Goal: Information Seeking & Learning: Check status

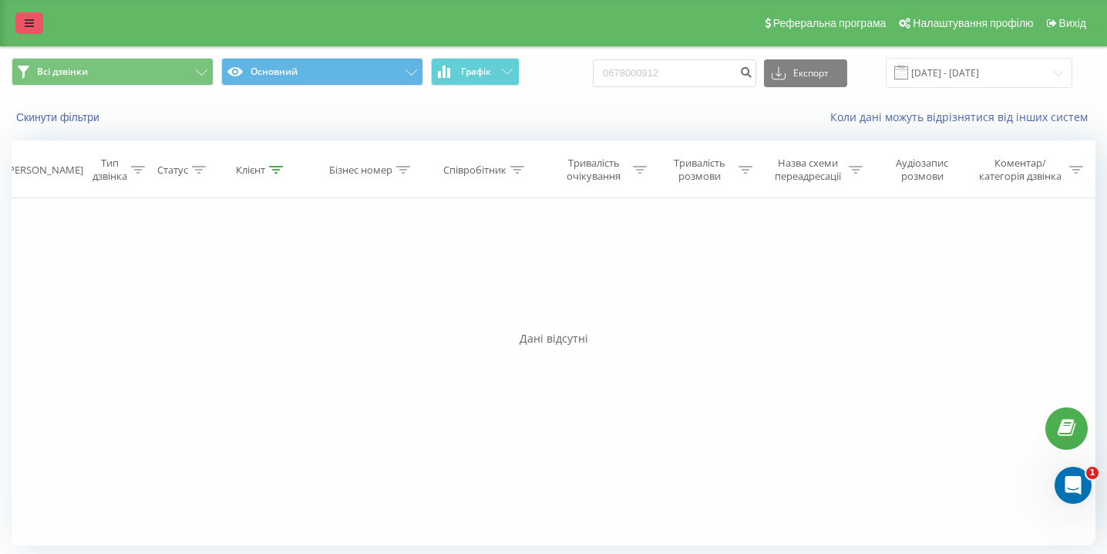
click at [22, 32] on link at bounding box center [29, 23] width 28 height 22
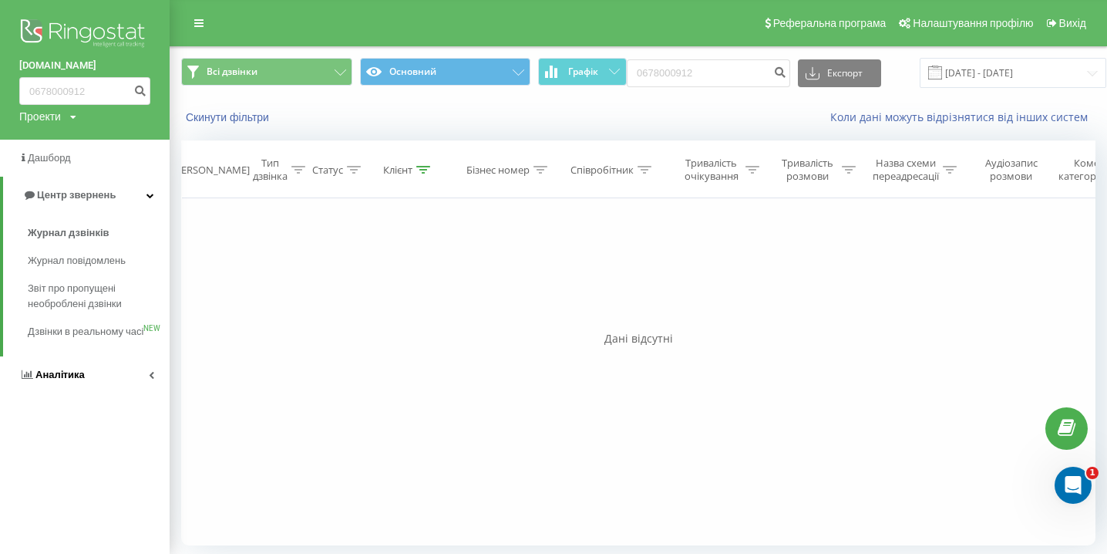
click at [110, 393] on link "Аналiтика" at bounding box center [85, 374] width 170 height 37
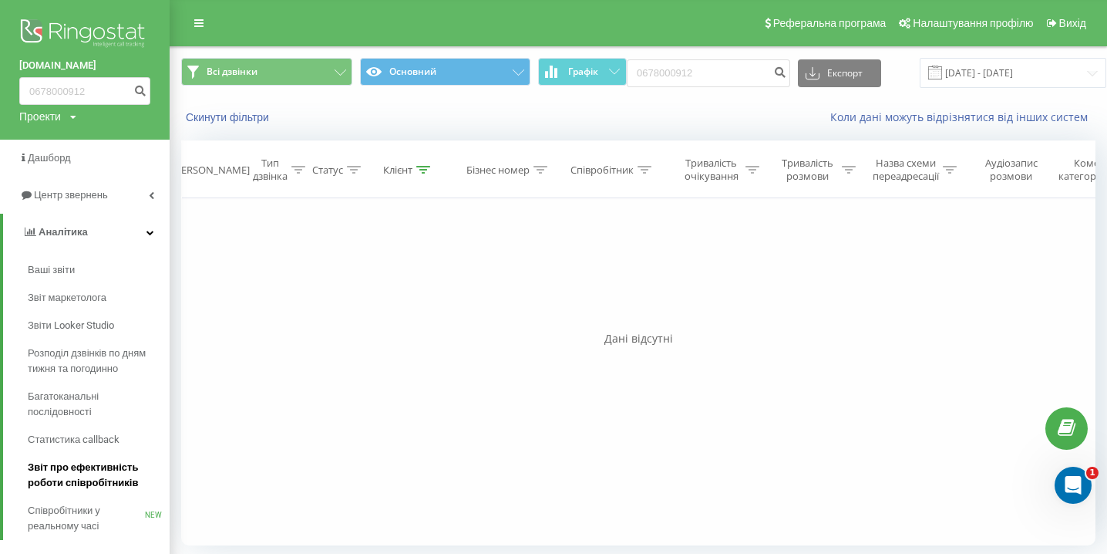
click at [107, 470] on span "Звіт про ефективність роботи співробітників" at bounding box center [95, 475] width 134 height 31
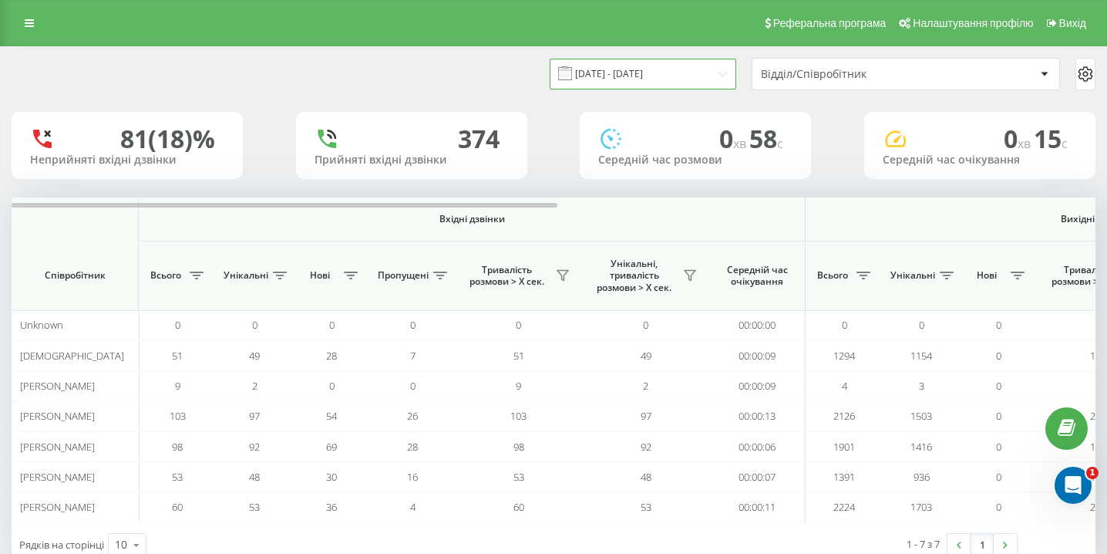
click at [618, 76] on input "22.07.2025 - 22.08.2025" at bounding box center [643, 74] width 187 height 30
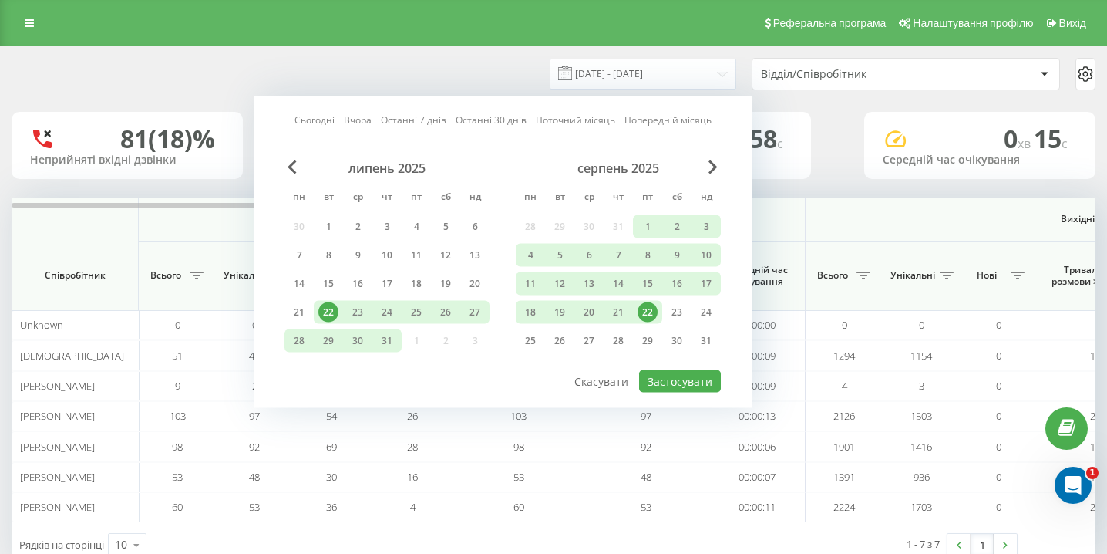
click at [650, 310] on div "22" at bounding box center [648, 312] width 20 height 20
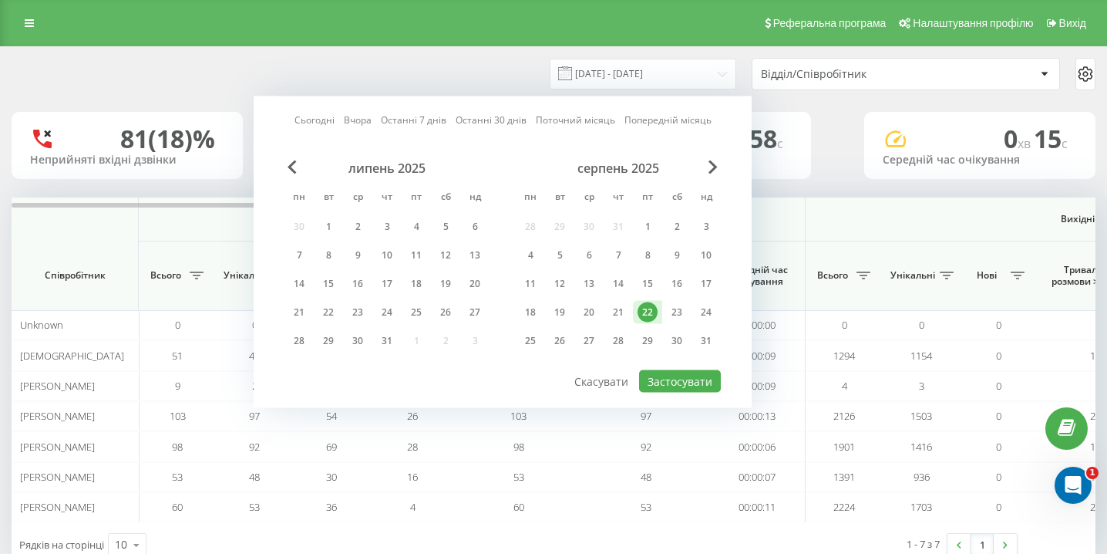
click at [703, 392] on div "Сьогодні Вчора Останні 7 днів Останні 30 днів Поточний місяць Попередній місяць…" at bounding box center [503, 252] width 498 height 312
click at [704, 383] on button "Застосувати" at bounding box center [680, 381] width 82 height 22
type input "22.08.2025 - 22.08.2025"
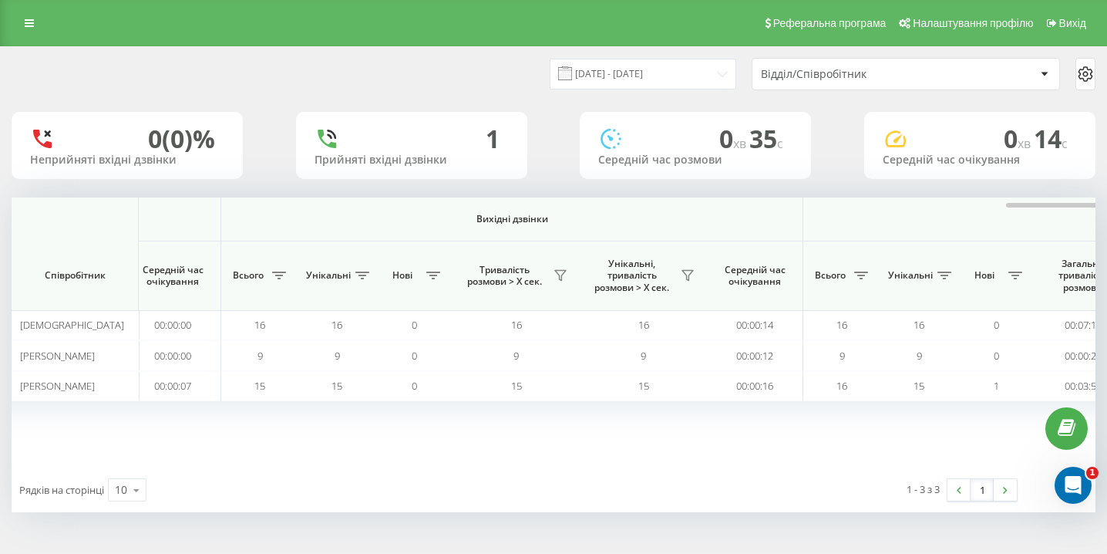
scroll to position [0, 1067]
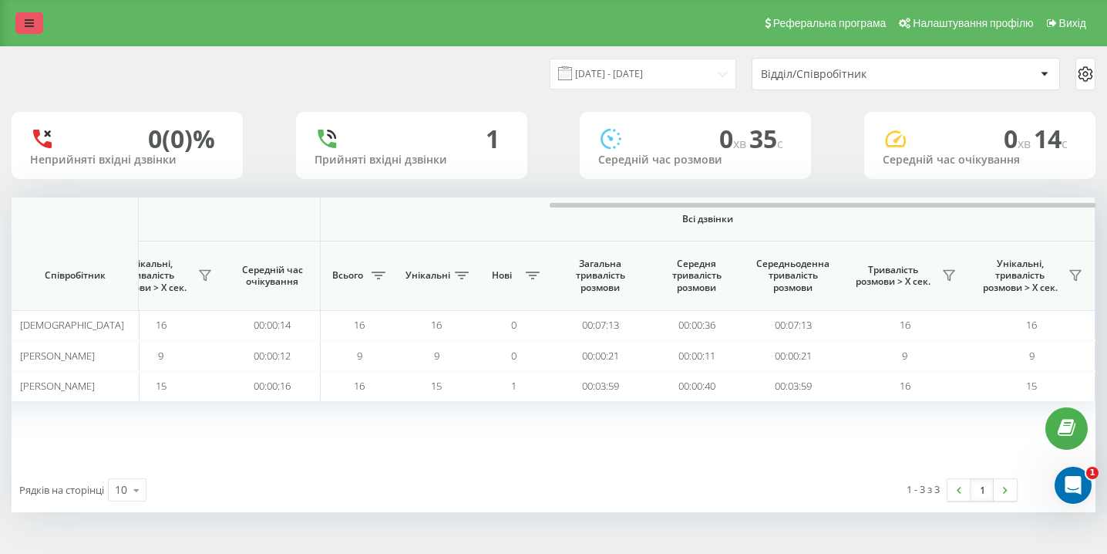
click at [32, 14] on link at bounding box center [29, 23] width 28 height 22
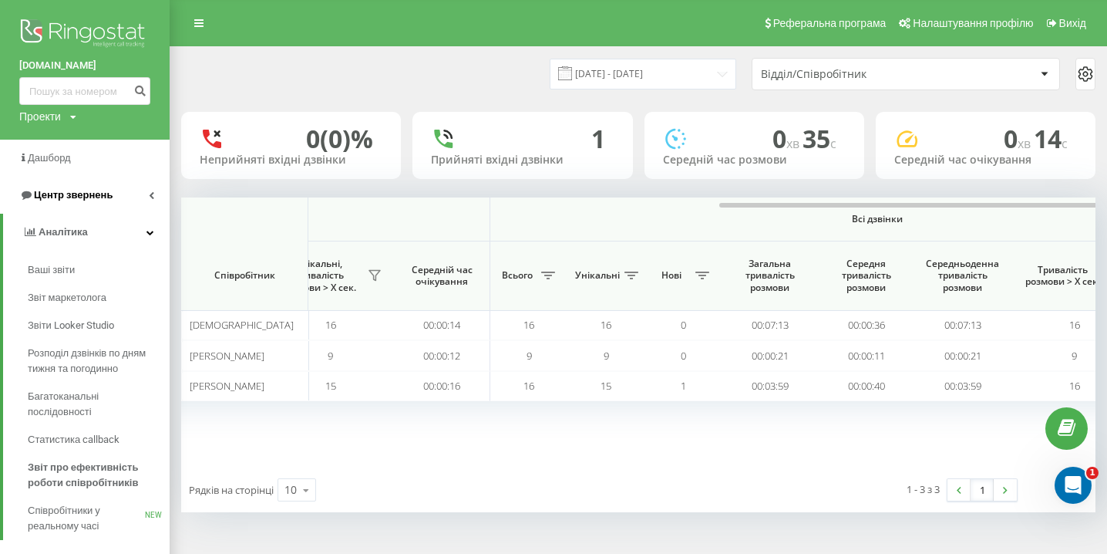
click at [120, 205] on link "Центр звернень" at bounding box center [85, 195] width 170 height 37
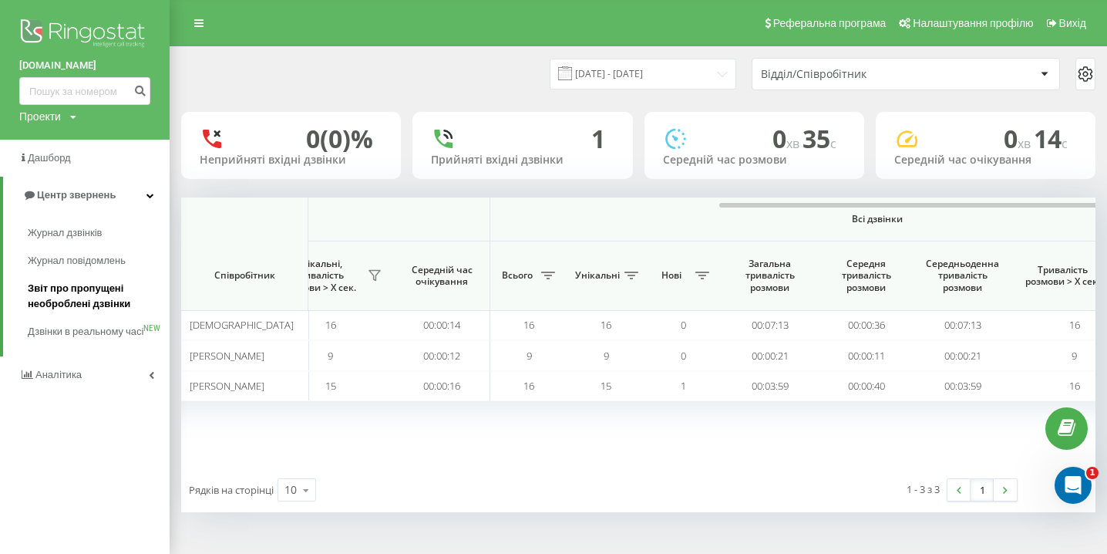
click at [93, 287] on span "Звіт про пропущені необроблені дзвінки" at bounding box center [95, 296] width 134 height 31
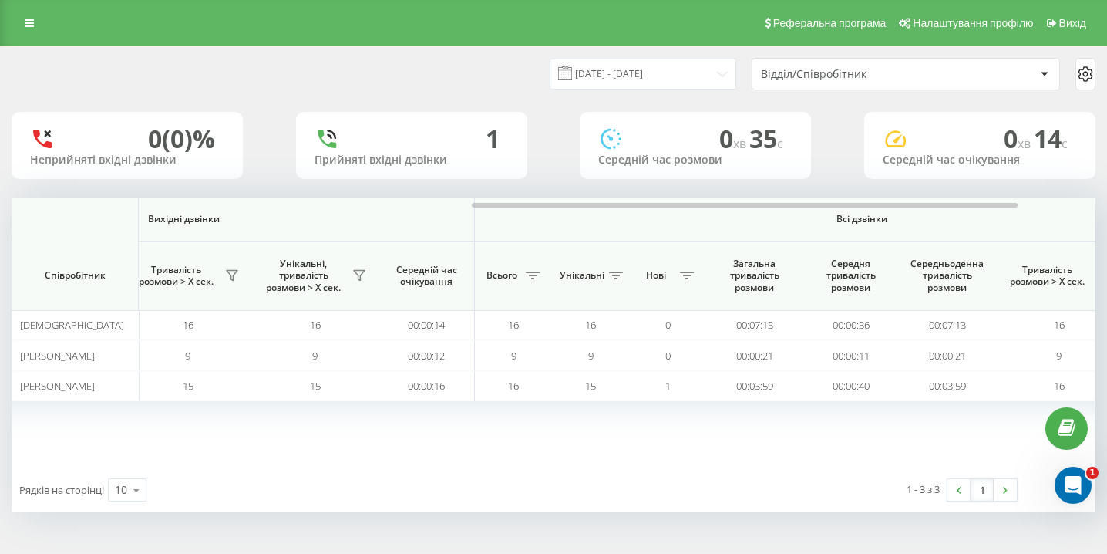
scroll to position [0, 1067]
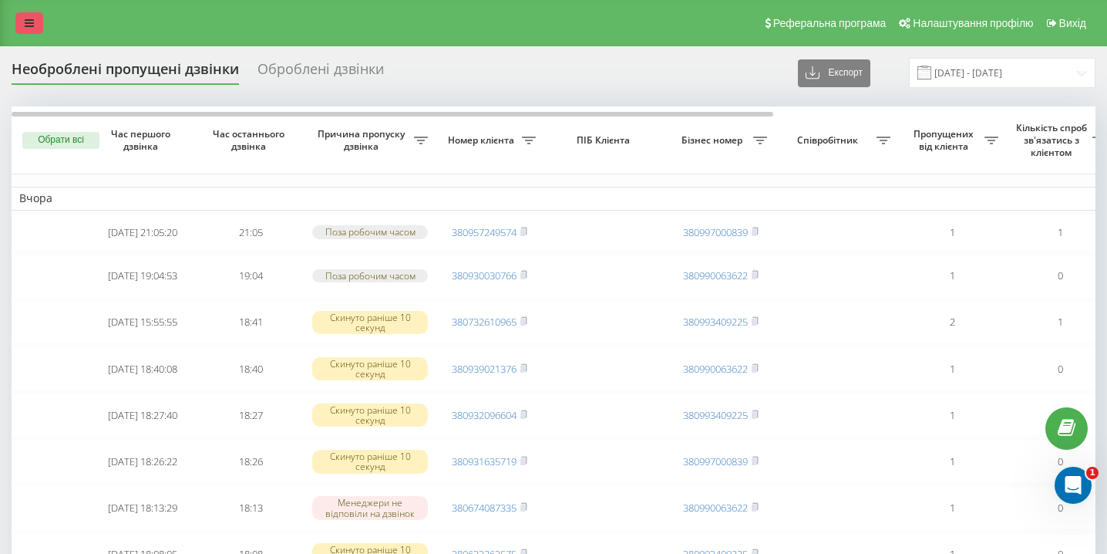
click at [31, 24] on icon at bounding box center [29, 23] width 9 height 11
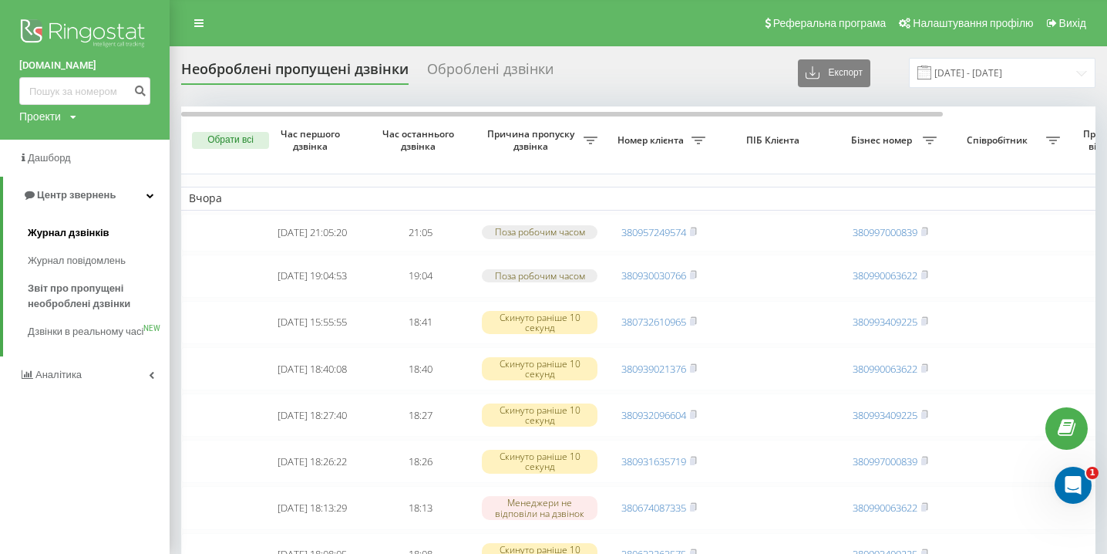
click at [83, 231] on span "Журнал дзвінків" at bounding box center [69, 232] width 82 height 15
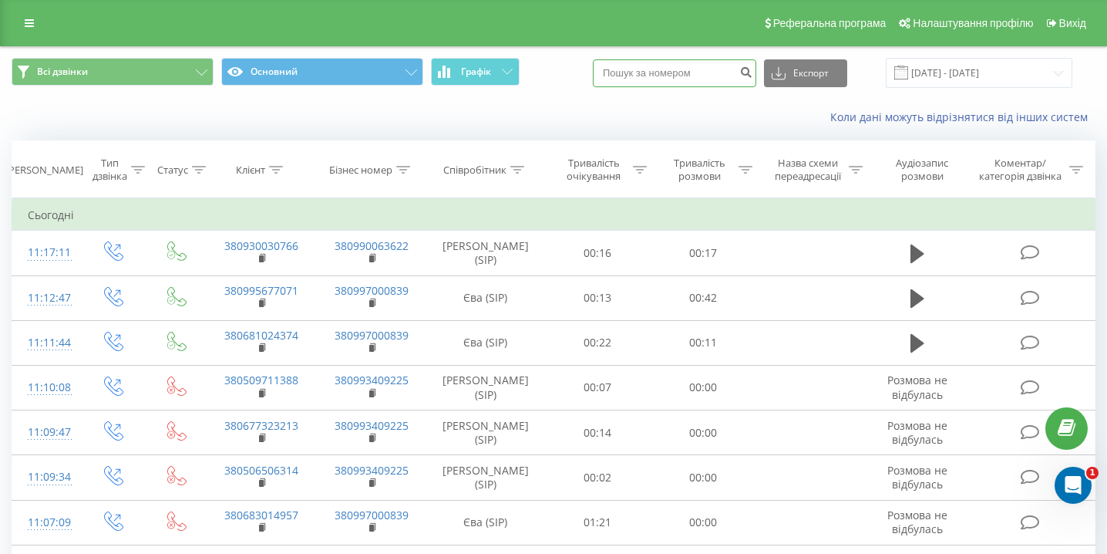
click at [696, 79] on input at bounding box center [674, 73] width 163 height 28
paste input "0979078408"
type input "0979078408"
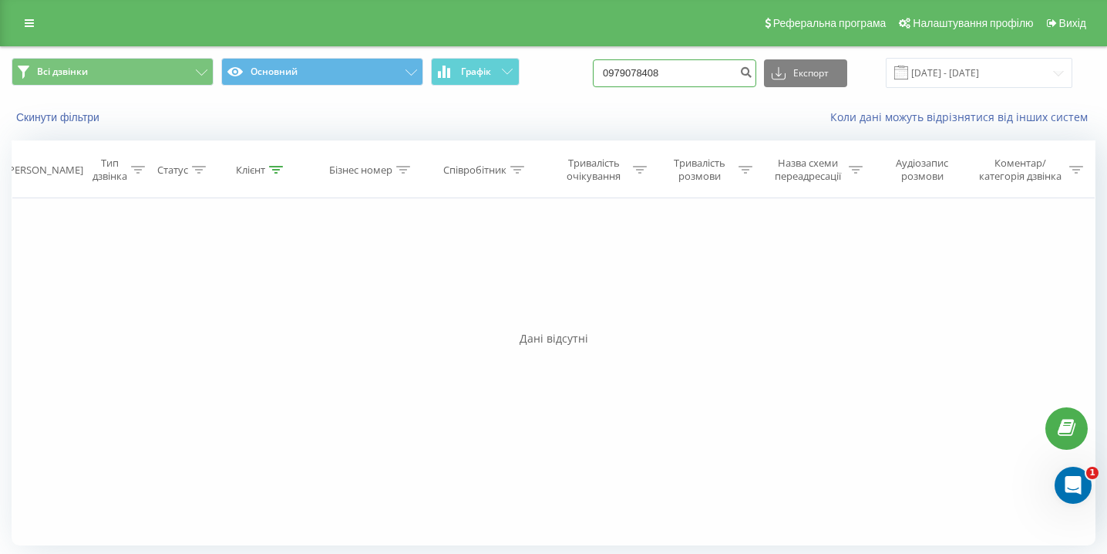
click at [707, 68] on input "0979078408" at bounding box center [674, 73] width 163 height 28
paste input "0679605885"
type input "0679605885"
click at [664, 74] on input "0679605885" at bounding box center [674, 73] width 163 height 28
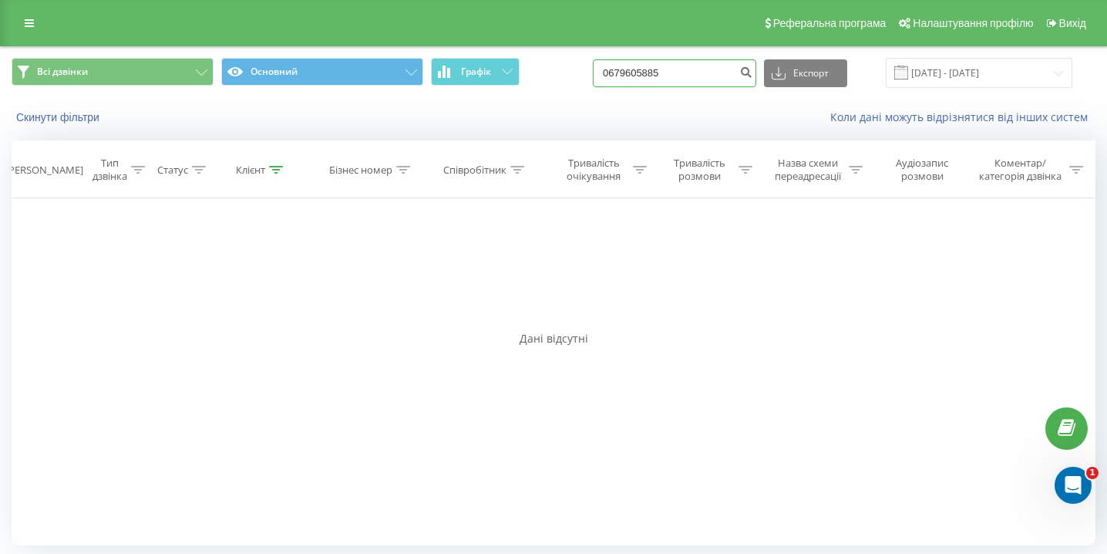
click at [664, 74] on input "0679605885" at bounding box center [674, 73] width 163 height 28
paste input "0638861016"
type input "0638861016"
click at [667, 74] on input "0638861016" at bounding box center [674, 73] width 163 height 28
click at [666, 74] on input "0638861016" at bounding box center [674, 73] width 163 height 28
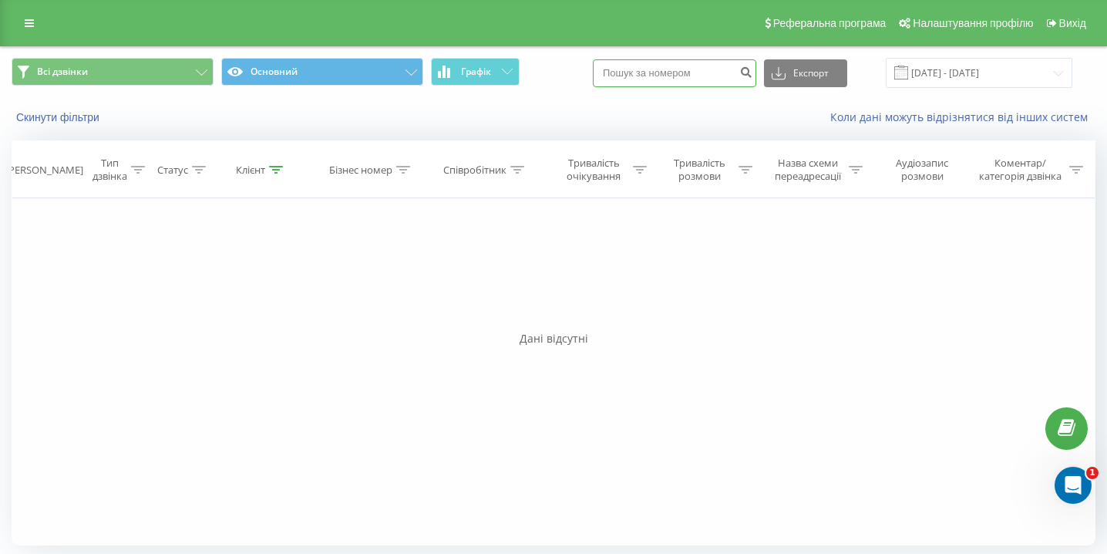
paste input "0677580026"
type input "0677580026"
click at [650, 76] on input "0677580026" at bounding box center [674, 73] width 163 height 28
paste input "0976467157"
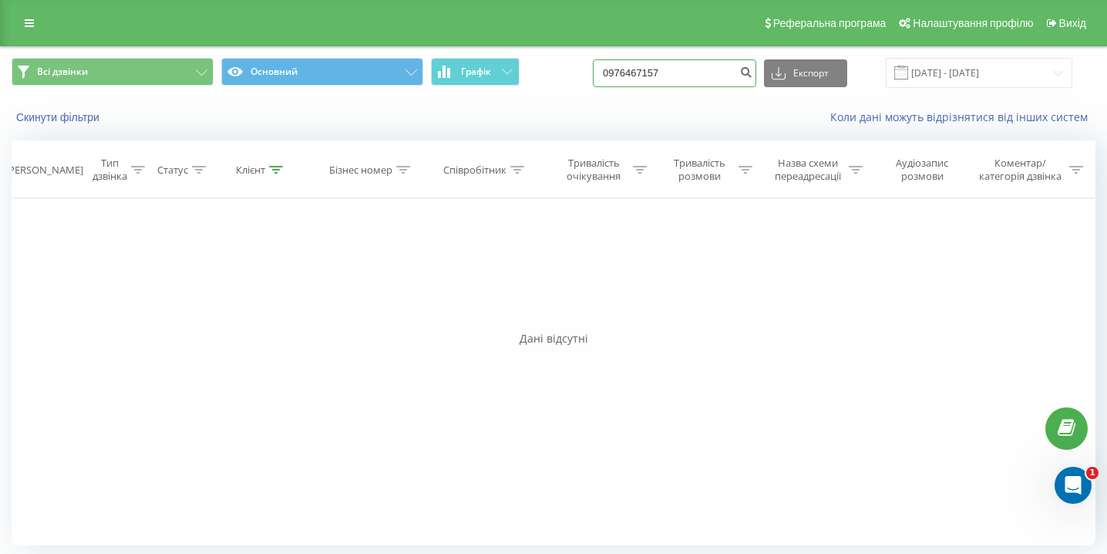
type input "0976467157"
click at [719, 60] on input "0976467157" at bounding box center [674, 73] width 163 height 28
paste input "0935915490"
type input "0935915490"
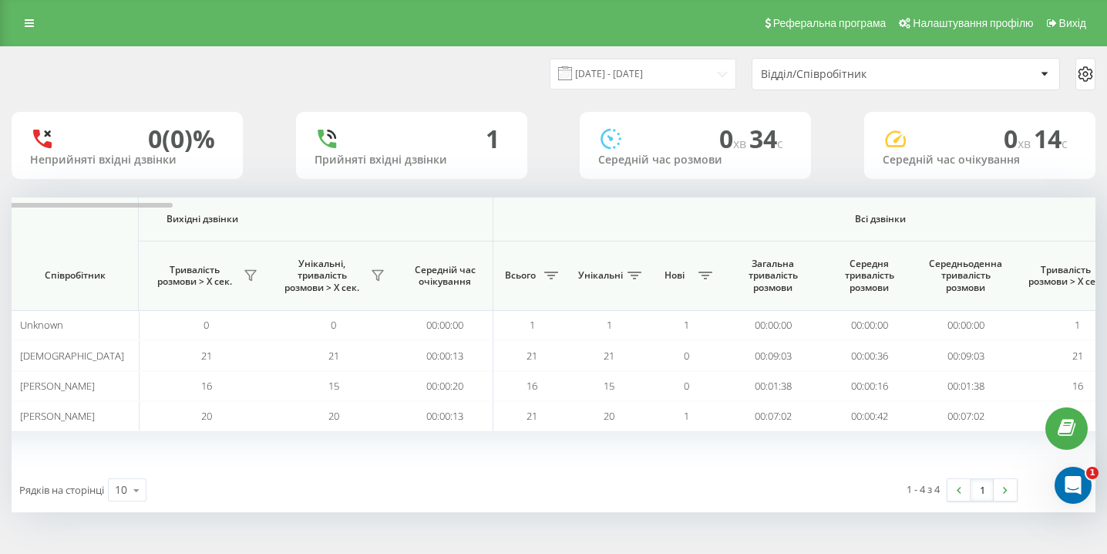
scroll to position [0, 1067]
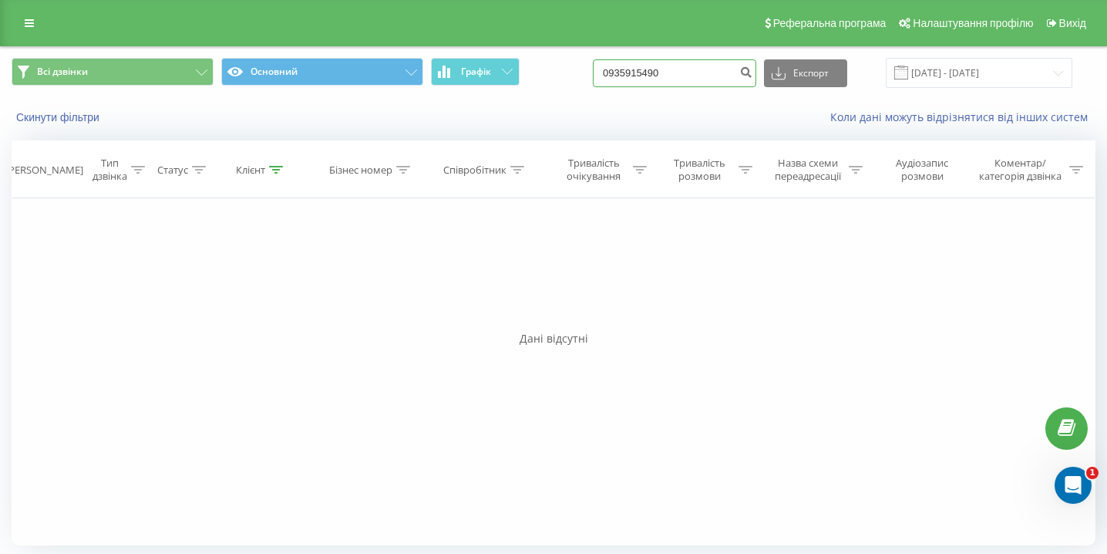
click at [706, 77] on input "0935915490" at bounding box center [674, 73] width 163 height 28
paste input "0974789621"
type input "0974789621"
click at [722, 87] on div "0974789621 Експорт .csv .xls .xlsx 22.05.2025 - 22.08.2025" at bounding box center [833, 73] width 480 height 30
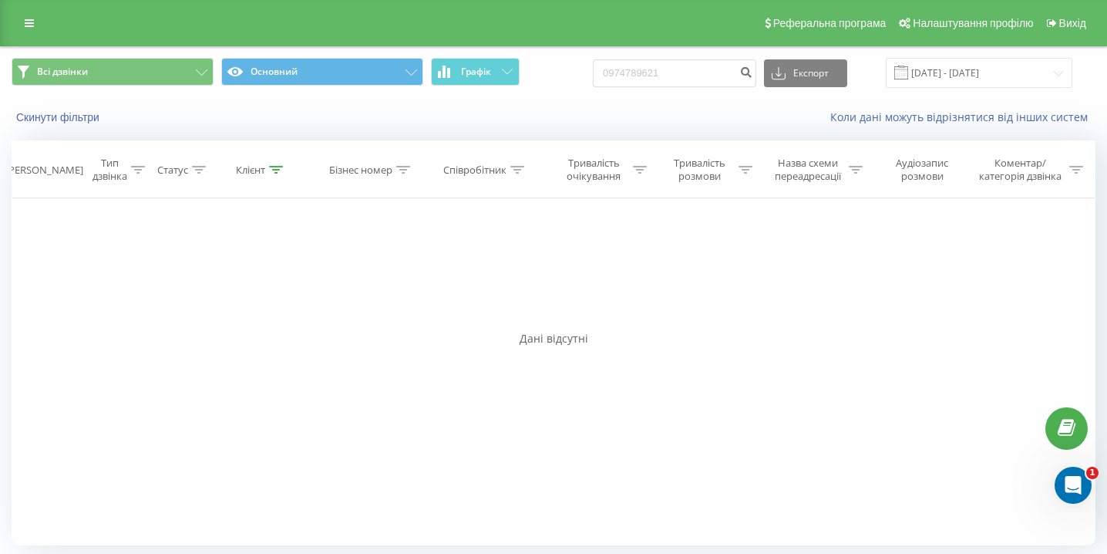
click at [722, 58] on div "0974789621 Експорт .csv .xls .xlsx 22.05.2025 - 22.08.2025" at bounding box center [833, 73] width 480 height 30
click at [722, 68] on input "0974789621" at bounding box center [674, 73] width 163 height 28
paste input "0638439812"
type input "0638439812"
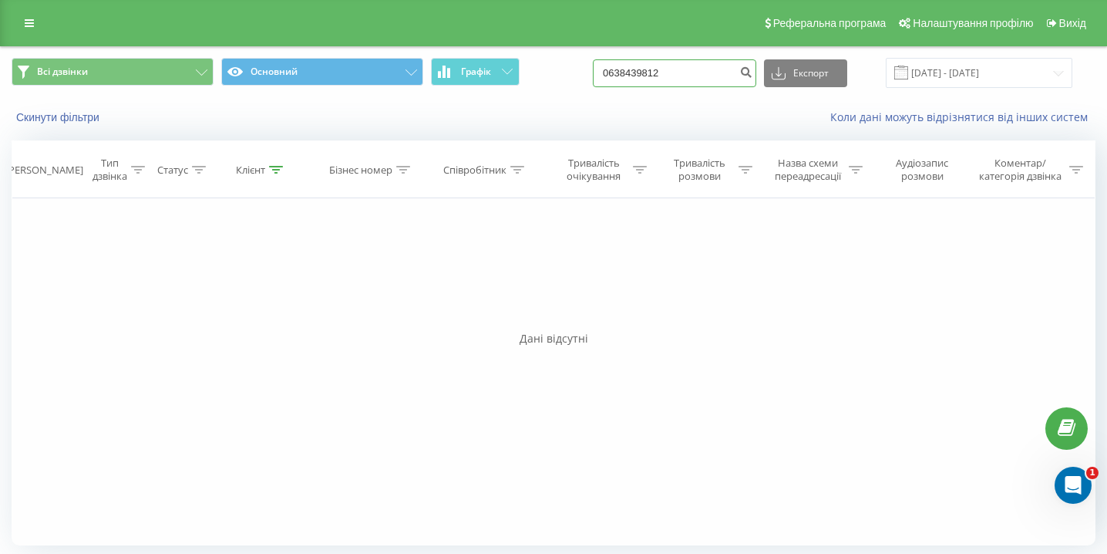
click at [691, 59] on input "0638439812" at bounding box center [674, 73] width 163 height 28
click at [689, 65] on input "0638439812" at bounding box center [674, 73] width 163 height 28
paste input "0677327700"
type input "0677327700"
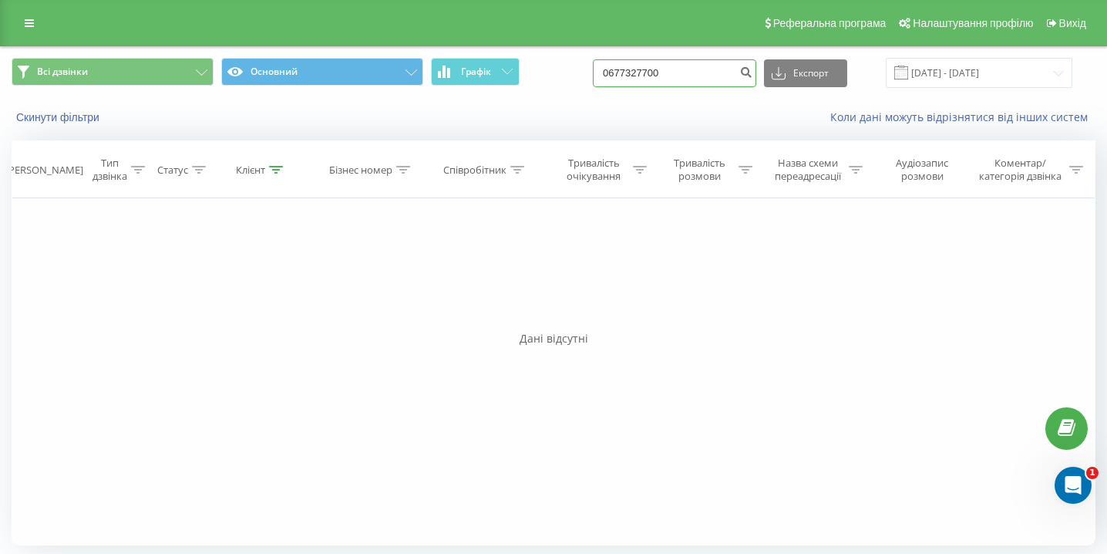
click at [672, 73] on input "0677327700" at bounding box center [674, 73] width 163 height 28
click at [672, 74] on input "0677327700" at bounding box center [674, 73] width 163 height 28
paste input "0979370297"
type input "0979370297"
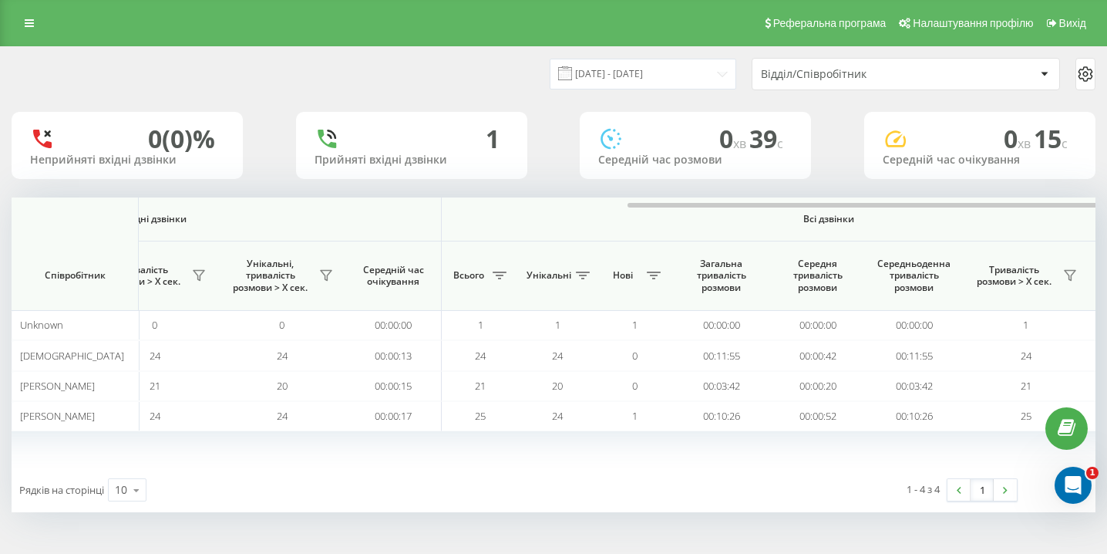
scroll to position [0, 1067]
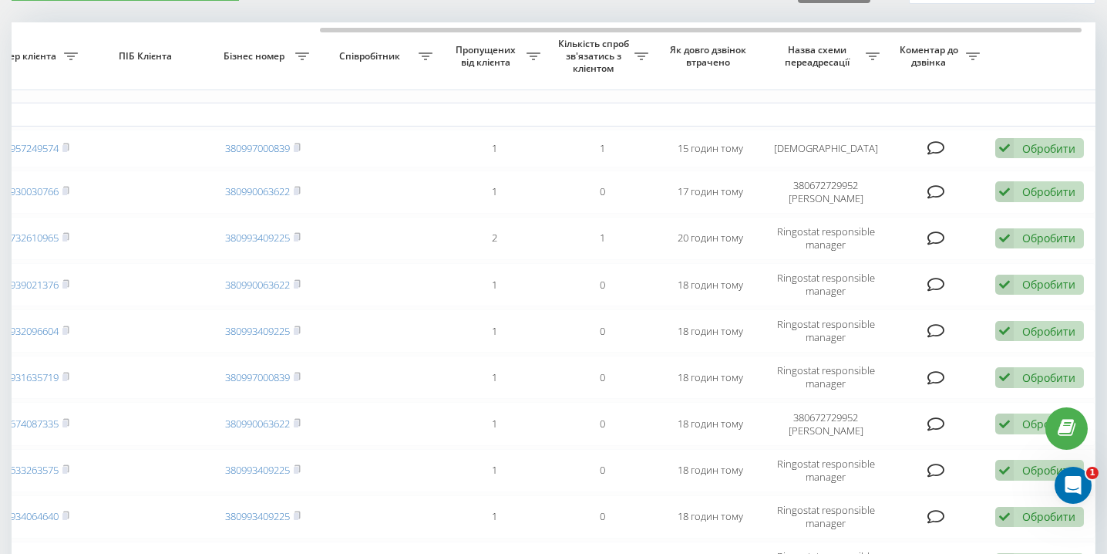
scroll to position [0, 450]
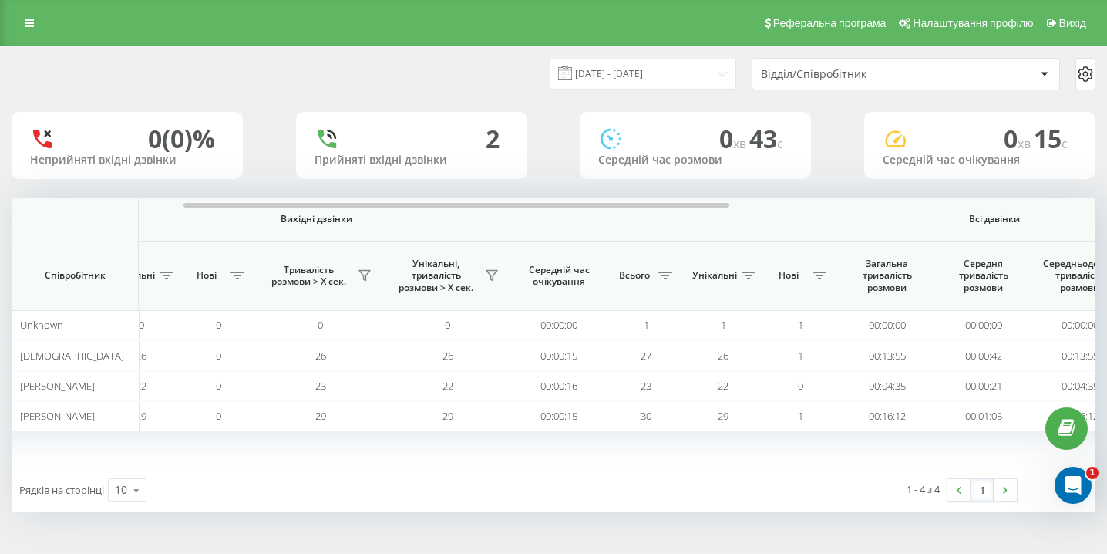
scroll to position [0, 1067]
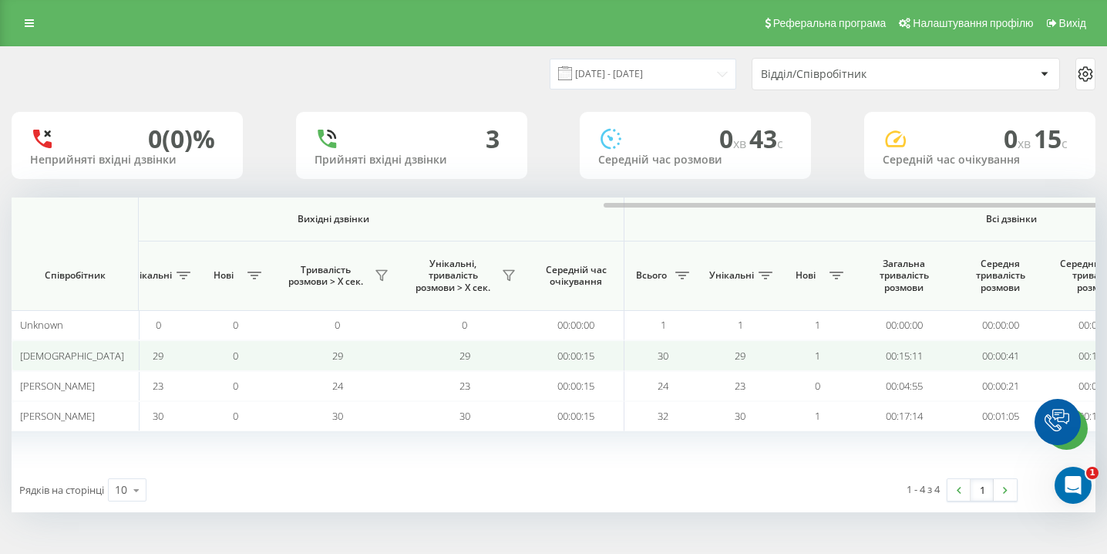
scroll to position [0, 1067]
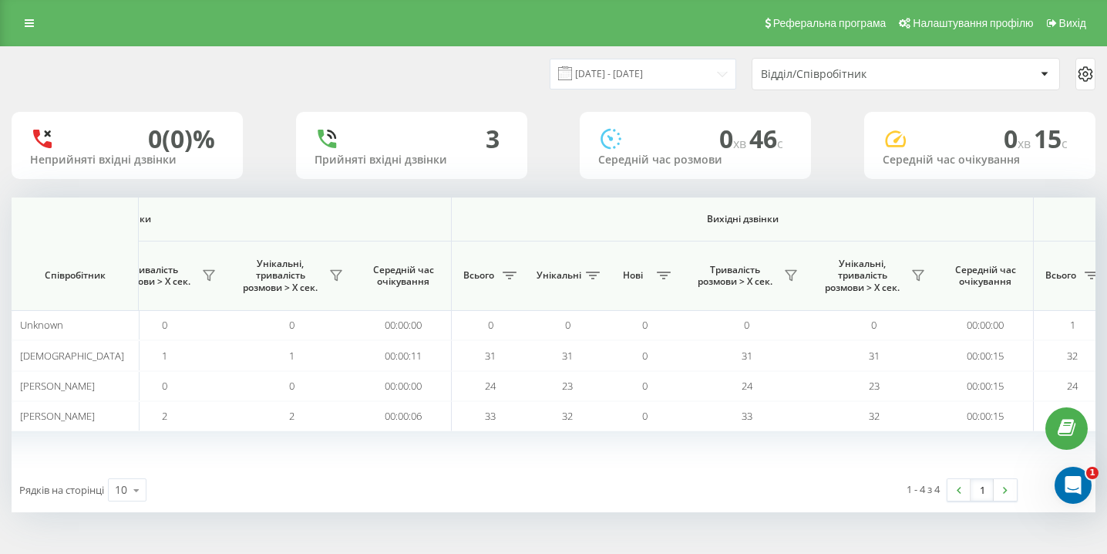
scroll to position [0, 1067]
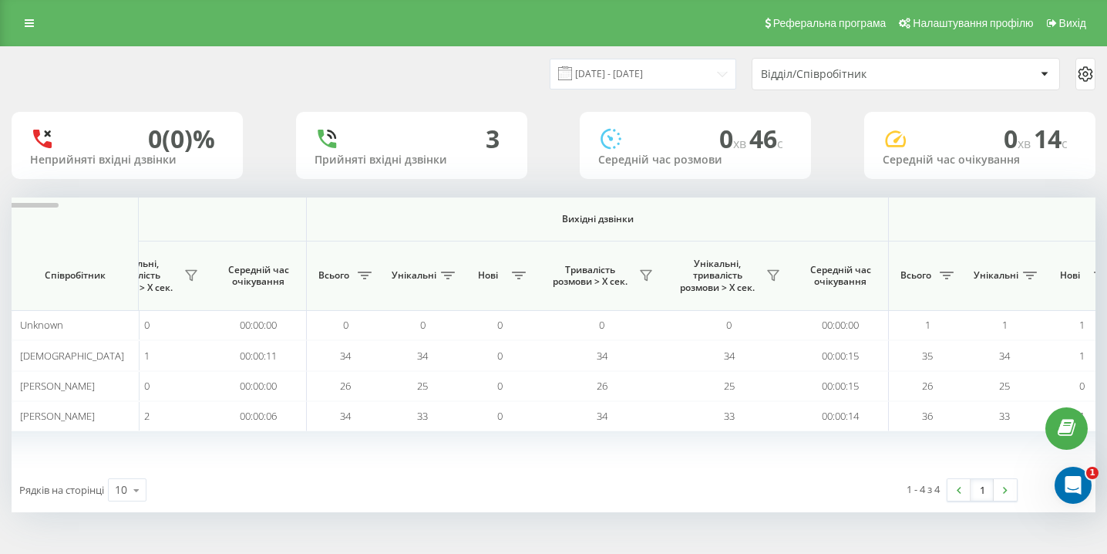
scroll to position [0, 1067]
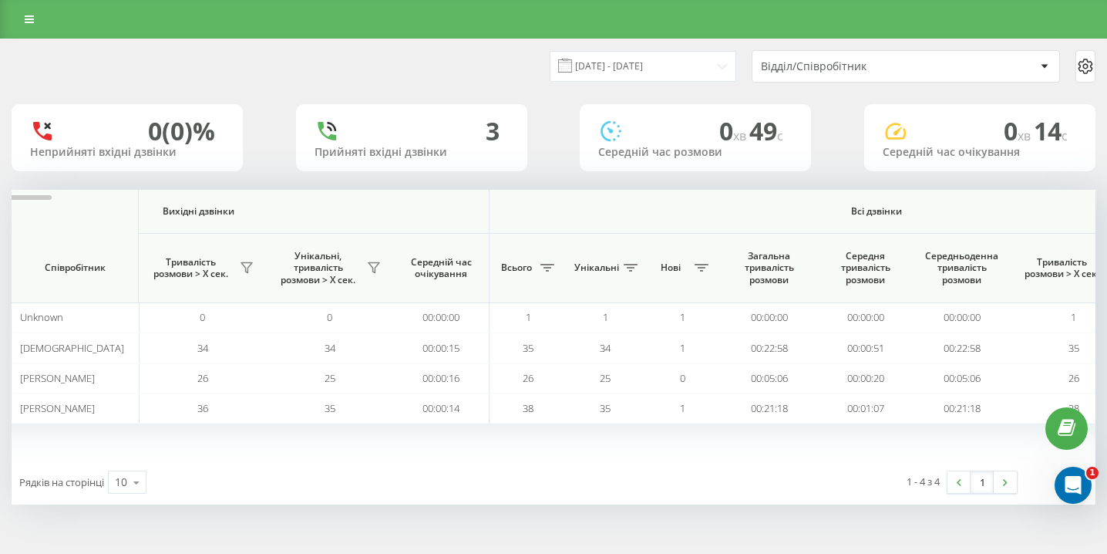
scroll to position [0, 1067]
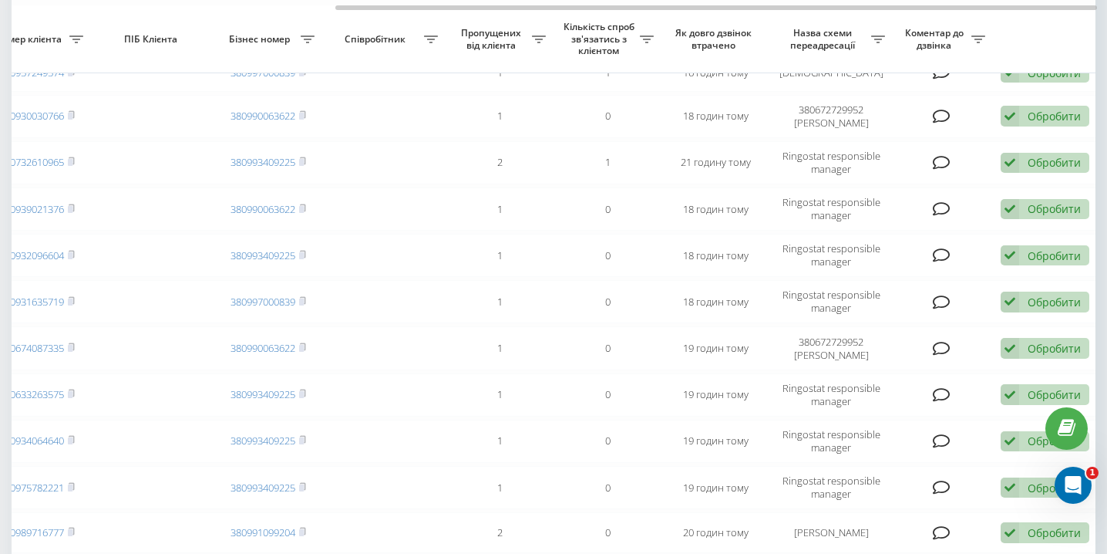
scroll to position [0, 454]
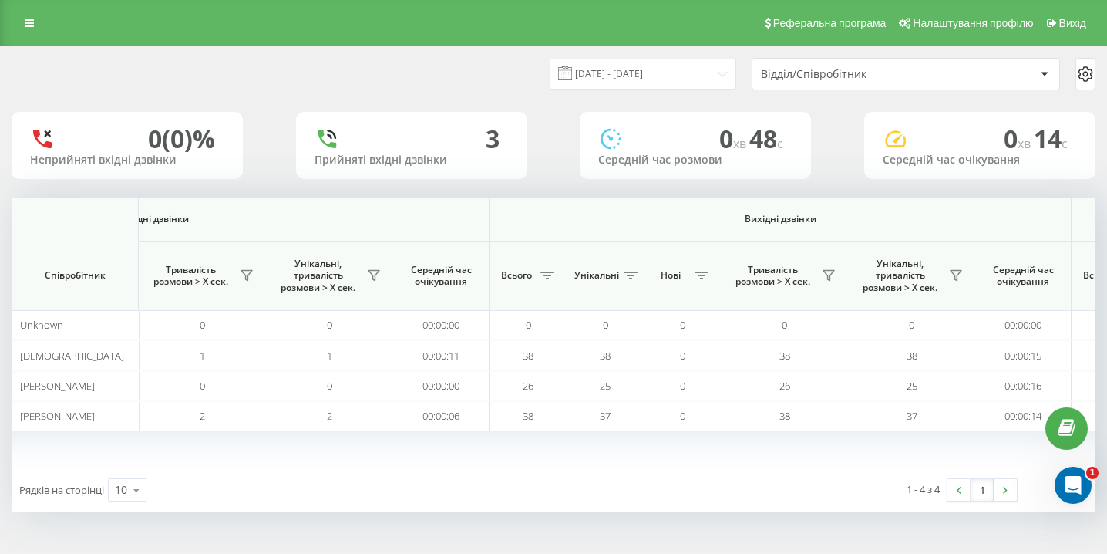
scroll to position [0, 1067]
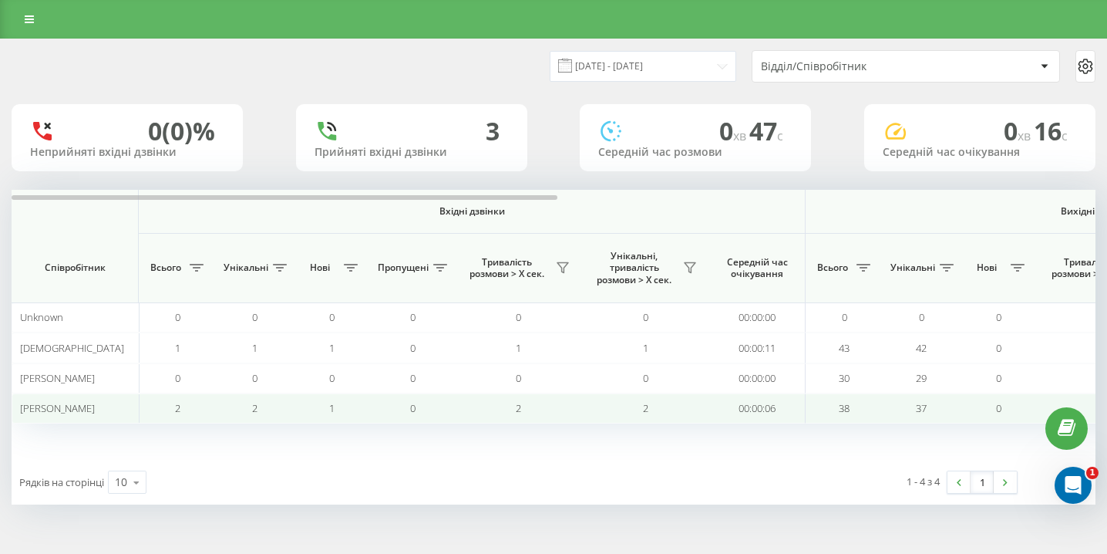
scroll to position [0, 1067]
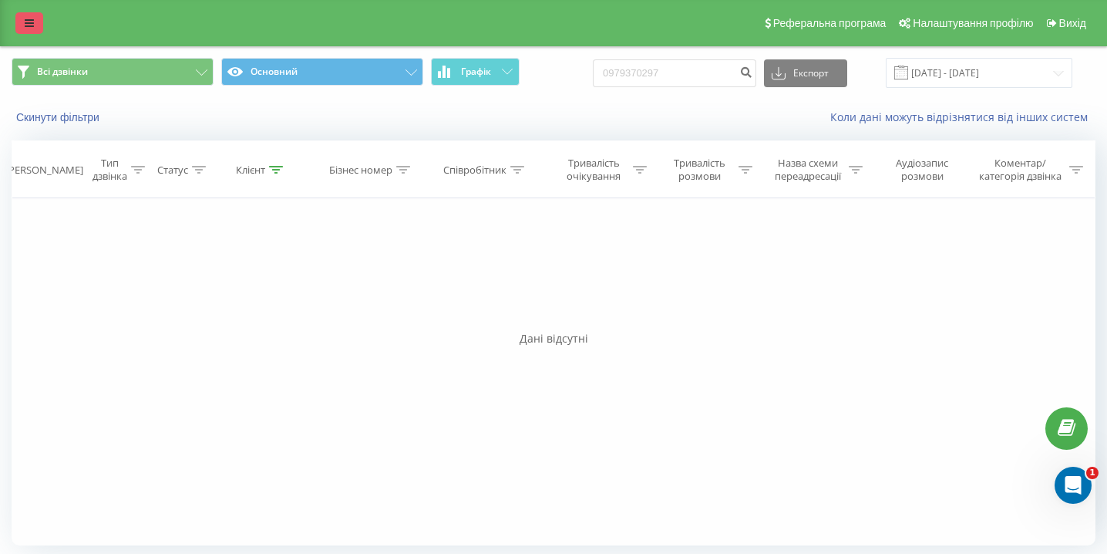
click at [21, 21] on link at bounding box center [29, 23] width 28 height 22
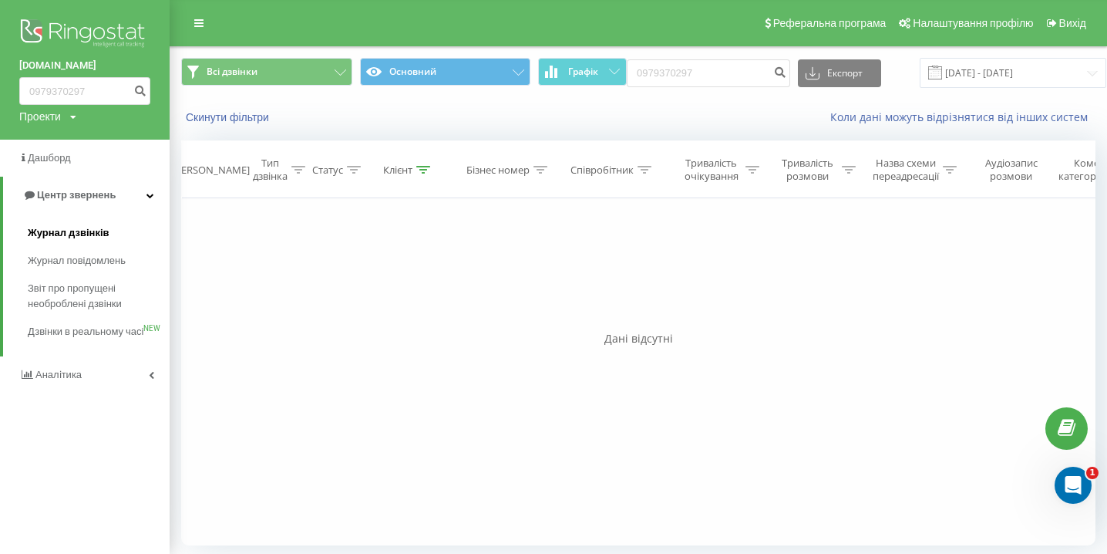
click at [39, 230] on span "Журнал дзвінків" at bounding box center [69, 232] width 82 height 15
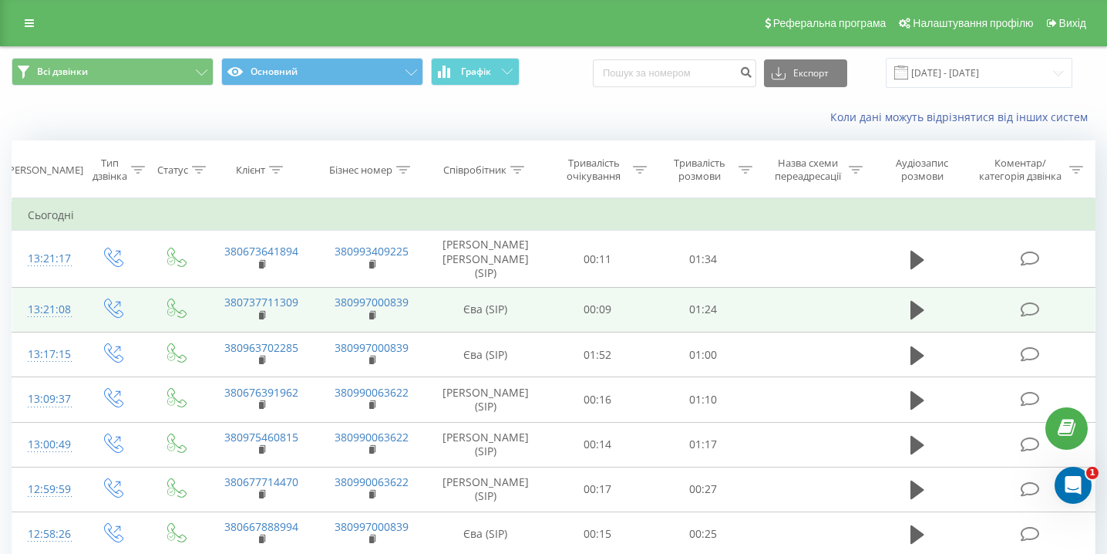
click at [901, 298] on td at bounding box center [918, 309] width 102 height 45
click at [918, 301] on icon at bounding box center [918, 310] width 14 height 19
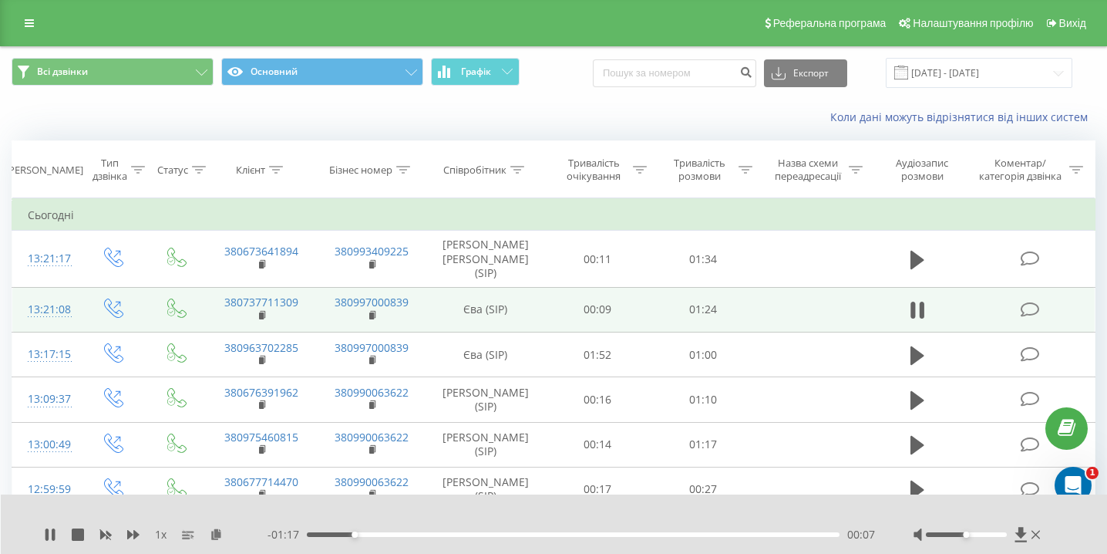
click at [387, 531] on div "- 01:17 00:07 00:07" at bounding box center [572, 534] width 608 height 15
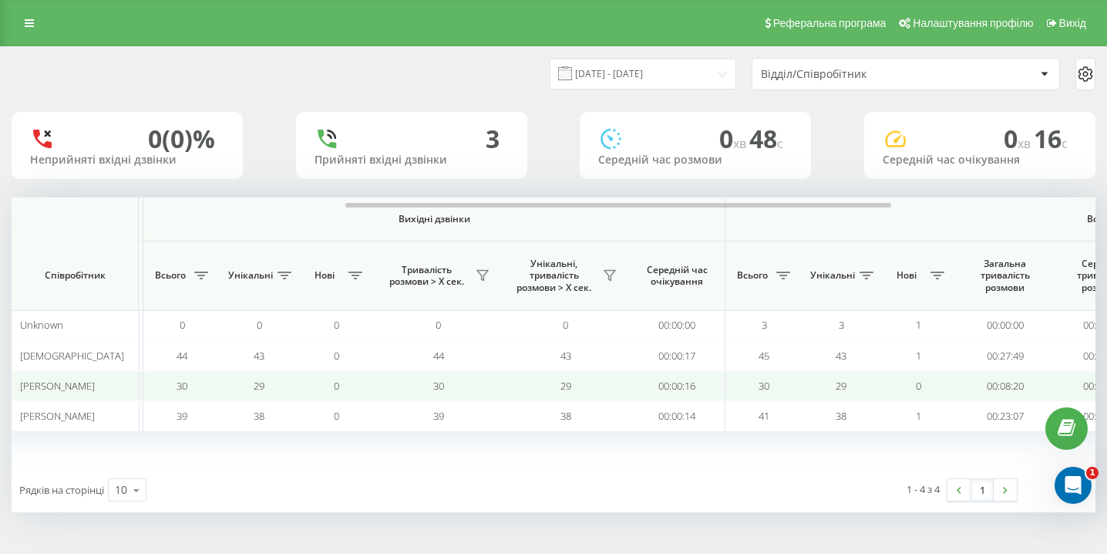
scroll to position [0, 1067]
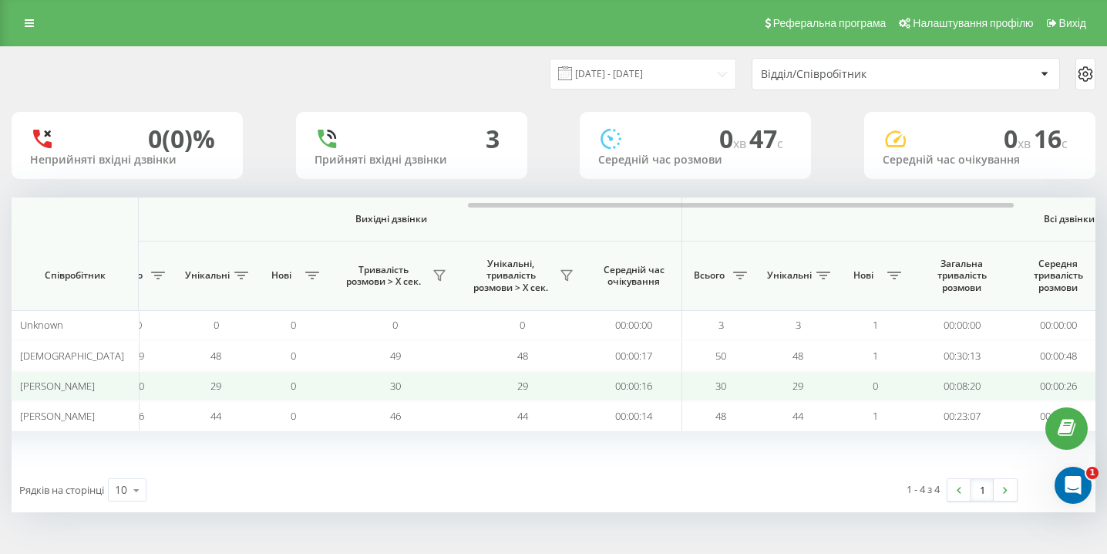
scroll to position [0, 1067]
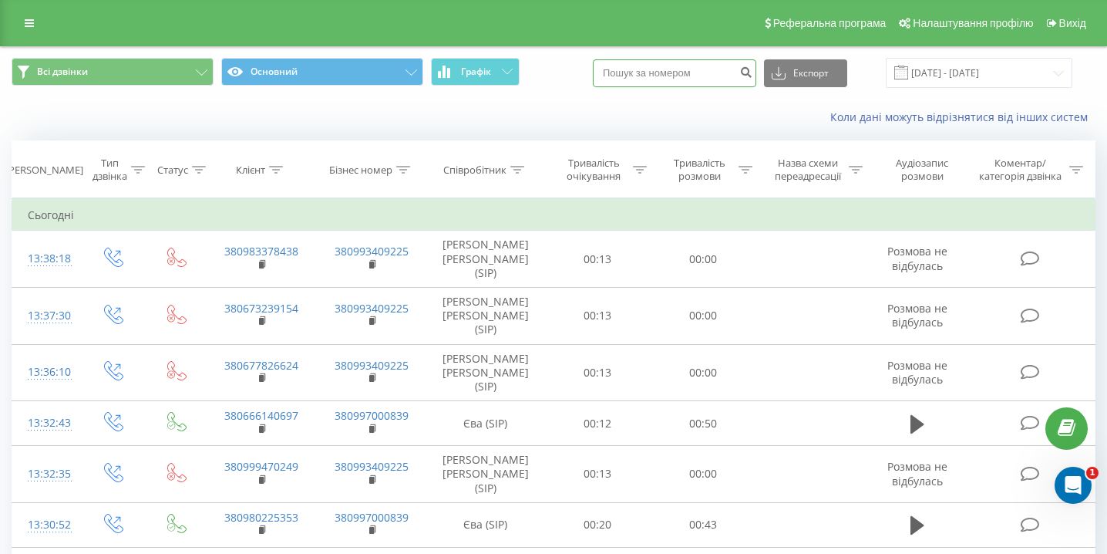
click at [687, 77] on input at bounding box center [674, 73] width 163 height 28
paste input "0634863859"
type input "0634863859"
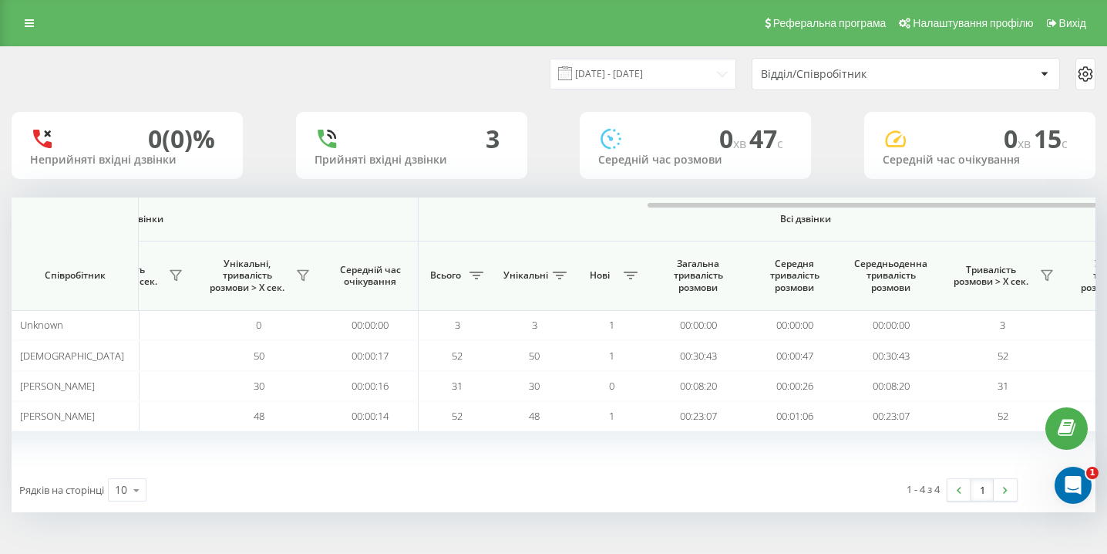
scroll to position [0, 1067]
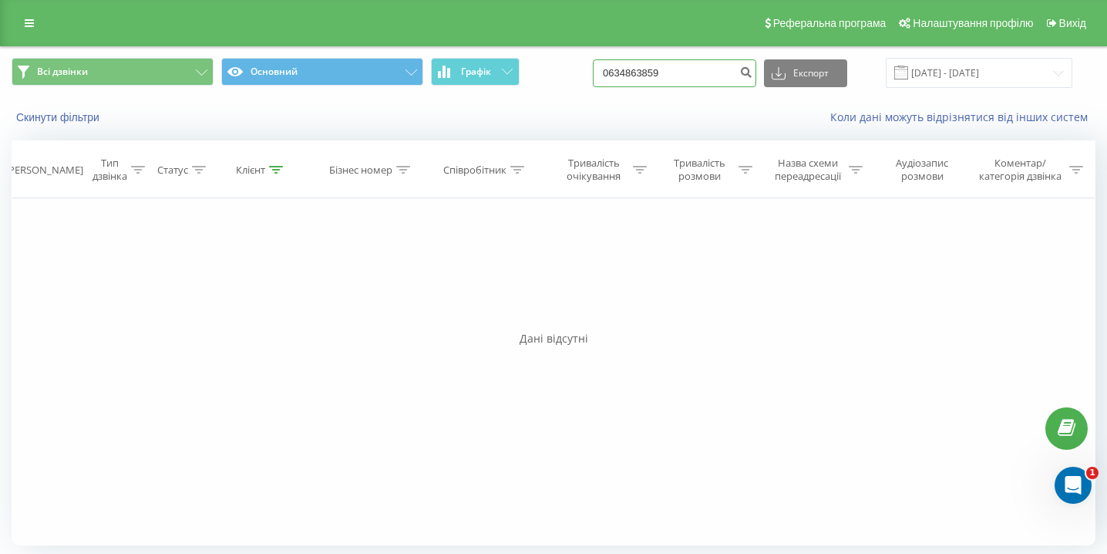
click at [698, 69] on input "0634863859" at bounding box center [674, 73] width 163 height 28
click at [698, 70] on input "0634863859" at bounding box center [674, 73] width 163 height 28
paste input "0675640063"
type input "0675640063"
click at [726, 91] on div "Всі дзвінки Основний Графік 0675640063 Експорт .csv .xls .xlsx 22.05.2025 - 22.…" at bounding box center [554, 73] width 1106 height 52
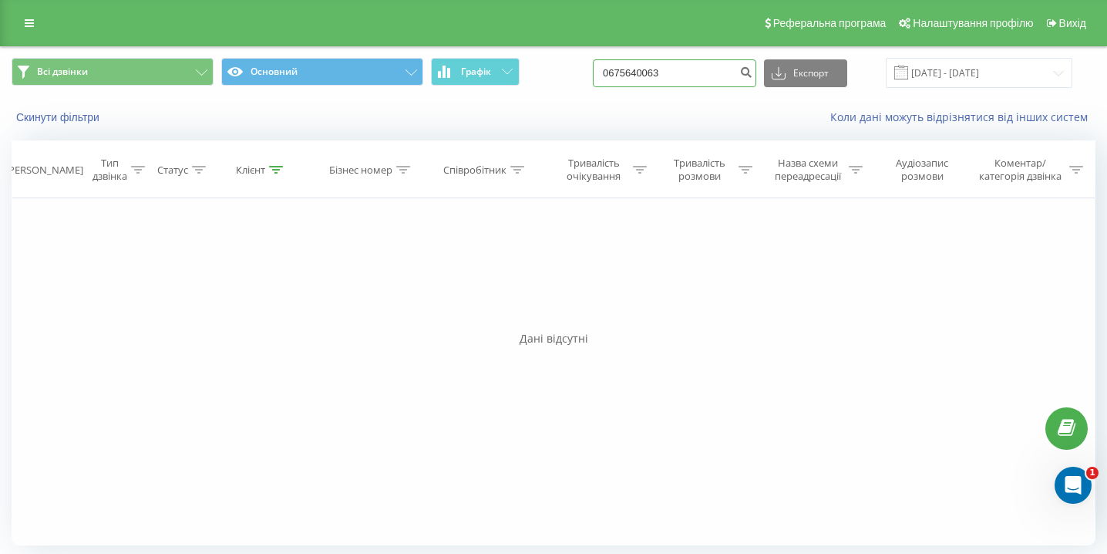
click at [720, 76] on input "0675640063" at bounding box center [674, 73] width 163 height 28
paste input "0633149093"
type input "0633149093"
click at [665, 69] on input "0633149093" at bounding box center [674, 73] width 163 height 28
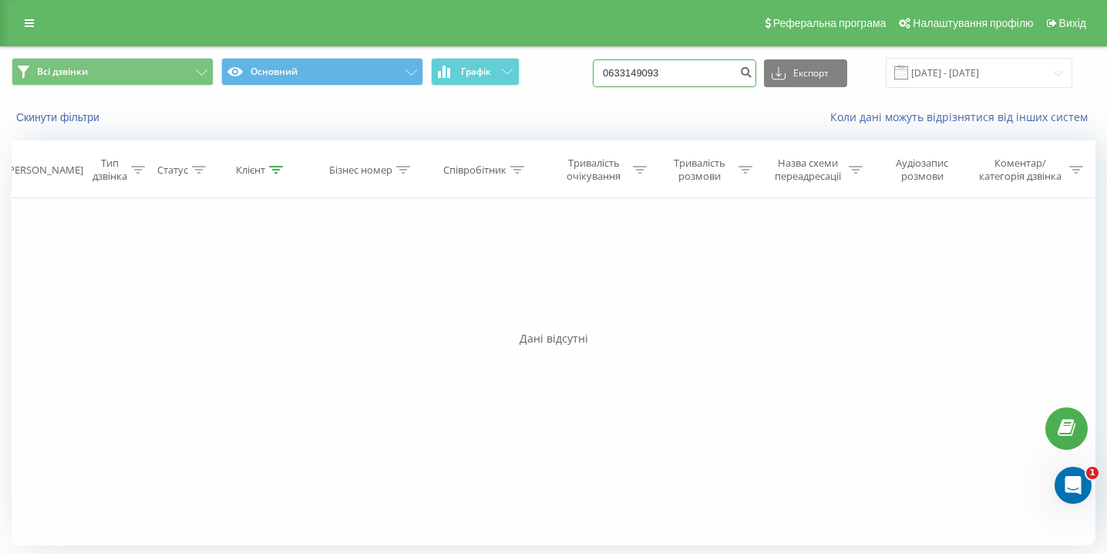
click at [665, 69] on input "0633149093" at bounding box center [674, 73] width 163 height 28
paste input "0997900127"
type input "0997900127"
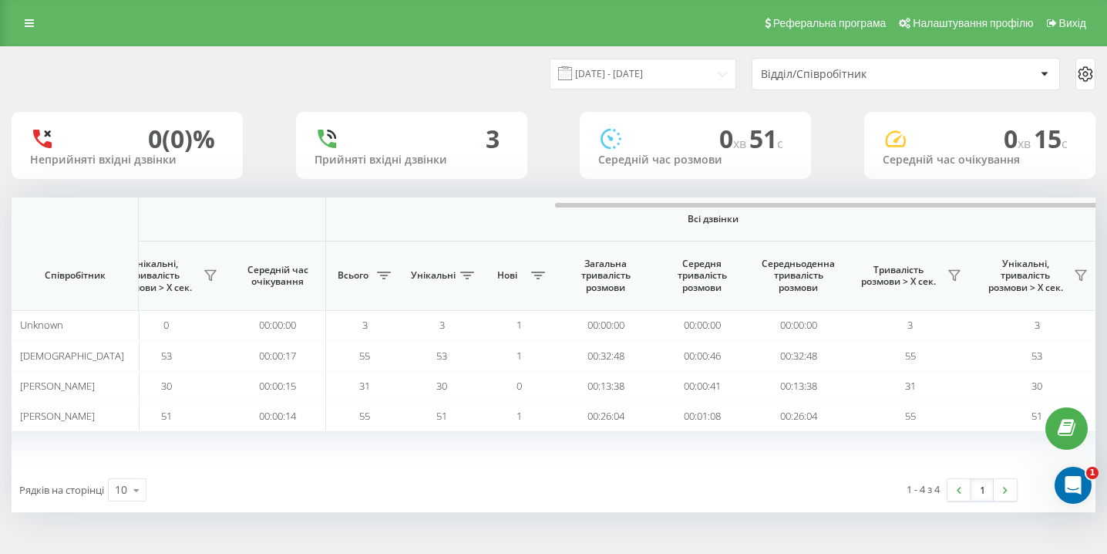
scroll to position [0, 1067]
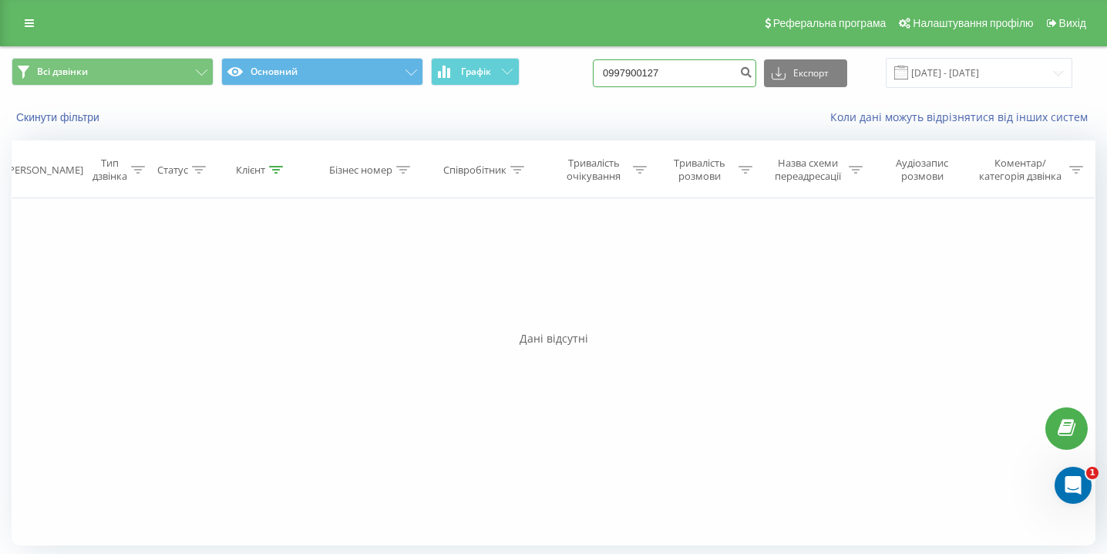
click at [659, 79] on input "0997900127" at bounding box center [674, 73] width 163 height 28
click at [659, 80] on input "0997900127" at bounding box center [674, 73] width 163 height 28
paste input "0990100061"
type input "0990100061"
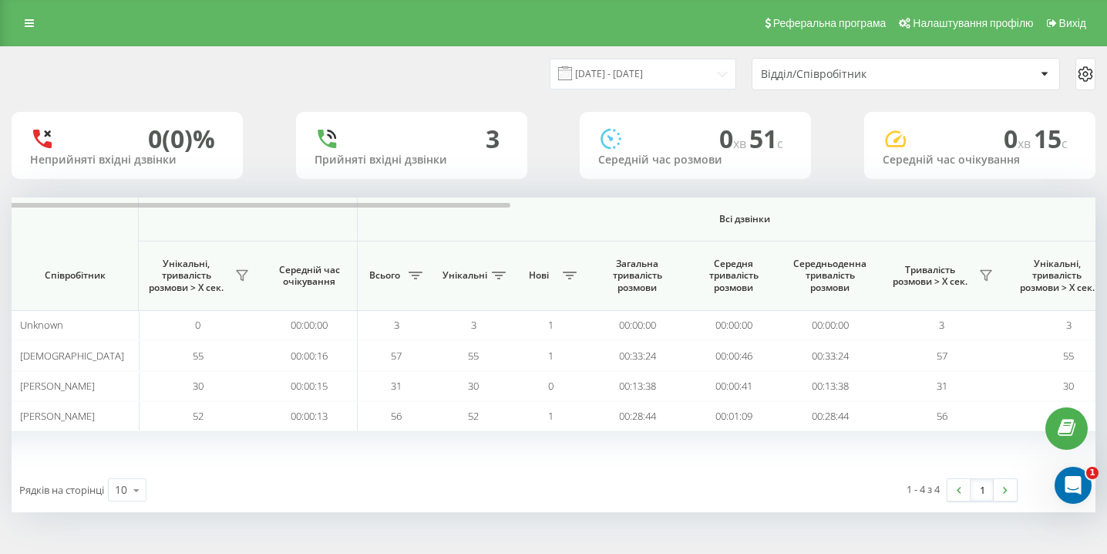
scroll to position [0, 1067]
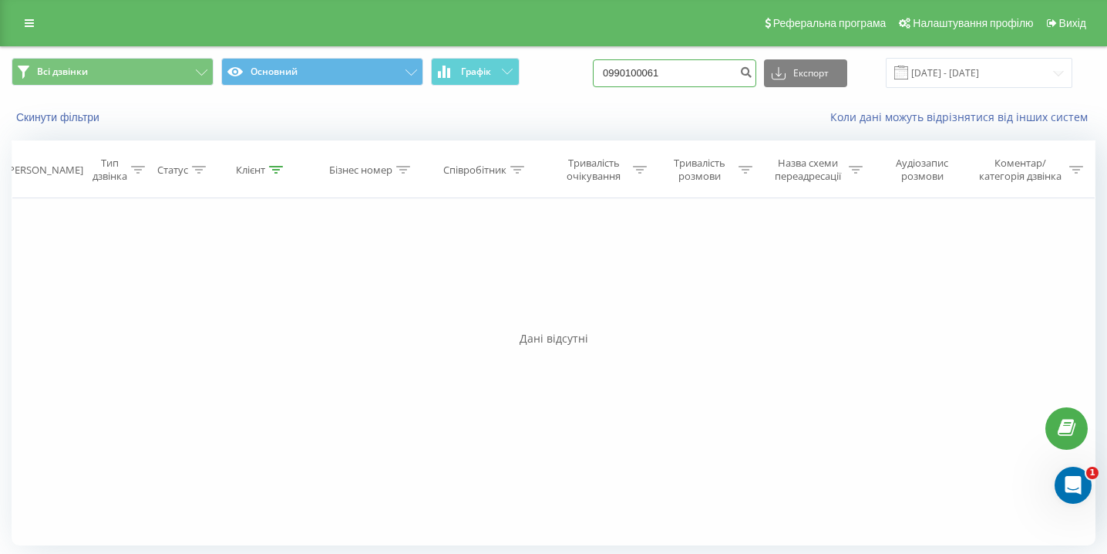
click at [702, 83] on input "0990100061" at bounding box center [674, 73] width 163 height 28
paste input "0666377024"
type input "0666377024"
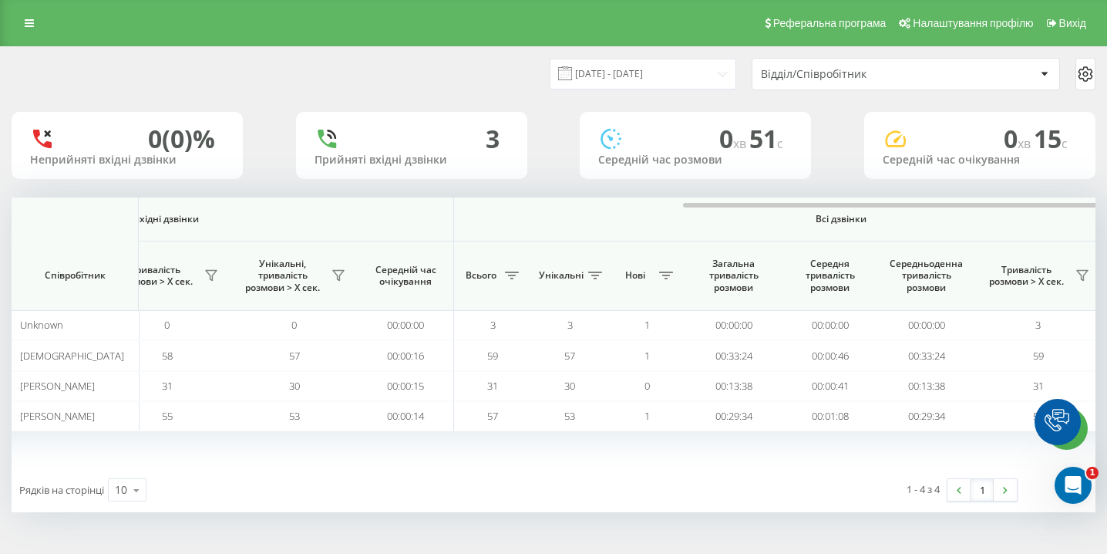
scroll to position [0, 1067]
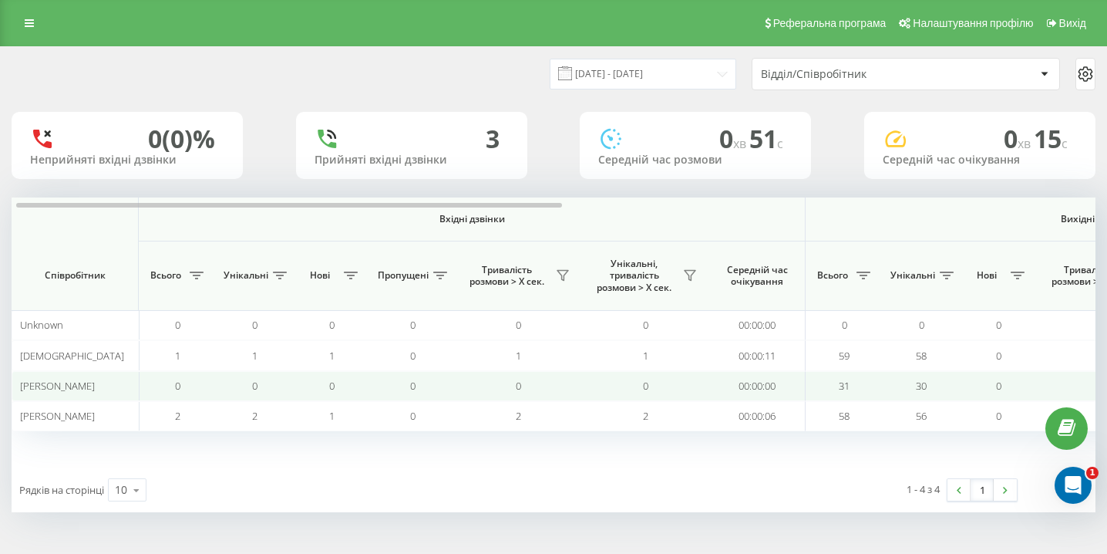
scroll to position [0, 1067]
